Goal: Obtain resource: Download file/media

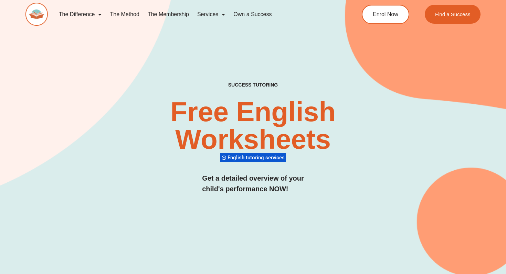
click at [163, 12] on link "The Membership" at bounding box center [168, 15] width 50 height 16
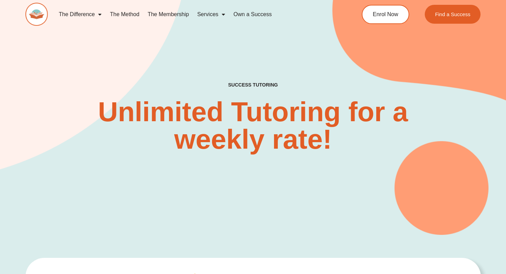
click at [36, 13] on img at bounding box center [36, 14] width 22 height 23
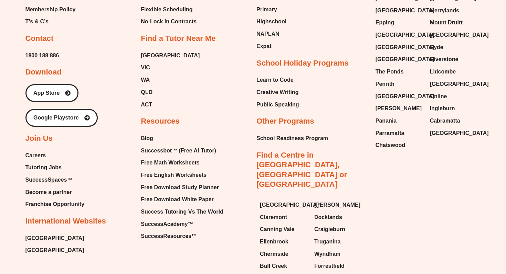
scroll to position [2895, 0]
click at [196, 158] on span "Free Math Worksheets" at bounding box center [170, 163] width 58 height 10
click at [183, 170] on span "Free English Worksheets" at bounding box center [174, 175] width 66 height 10
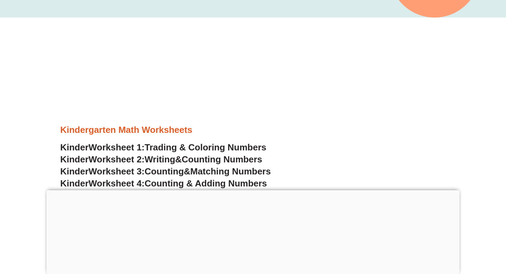
scroll to position [210, 0]
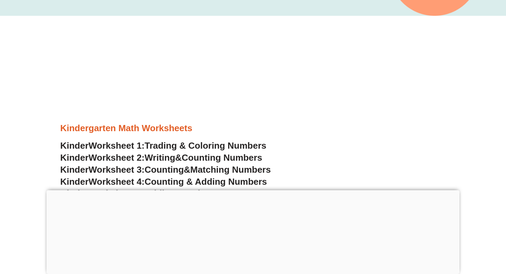
click at [375, 174] on h3 "Kinder Worksheet 3: Counting & Matching Numbers" at bounding box center [252, 170] width 385 height 12
click at [250, 191] on div at bounding box center [252, 191] width 413 height 0
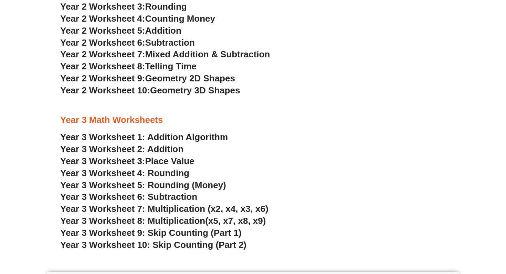
scroll to position [865, 0]
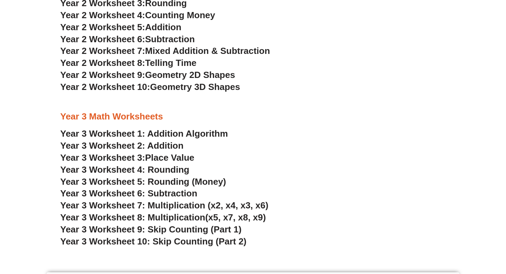
click at [194, 207] on span "Year 3 Worksheet 7: Multiplication (x2, x4, x3, x6)" at bounding box center [164, 205] width 208 height 10
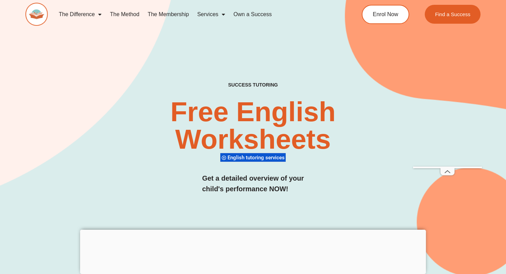
click at [254, 230] on div at bounding box center [253, 230] width 346 height 0
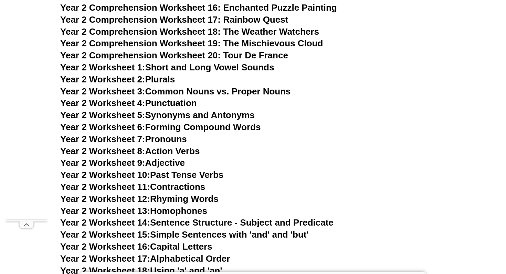
scroll to position [1901, 0]
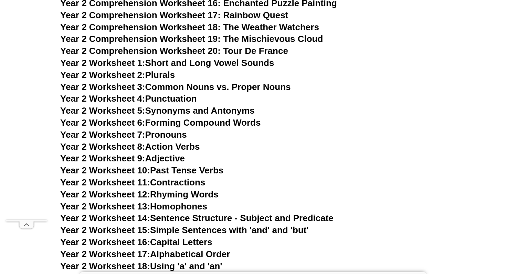
click at [212, 176] on link "Year 2 Worksheet 10: Past Tense Verbs" at bounding box center [141, 170] width 163 height 10
